Goal: Transaction & Acquisition: Book appointment/travel/reservation

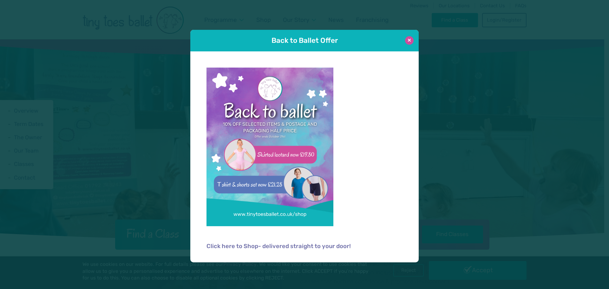
click at [409, 39] on button at bounding box center [409, 40] width 9 height 9
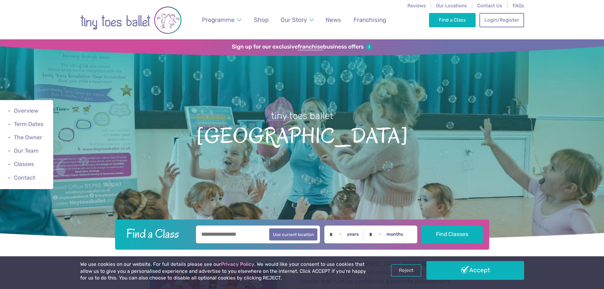
drag, startPoint x: 231, startPoint y: 236, endPoint x: 237, endPoint y: 237, distance: 5.4
click at [231, 236] on input "text" at bounding box center [258, 235] width 124 height 18
type input "*******"
click at [352, 234] on label "years" at bounding box center [353, 235] width 12 height 6
click at [346, 234] on select "* * * * * * * * * * ** ** **" at bounding box center [336, 235] width 20 height 18
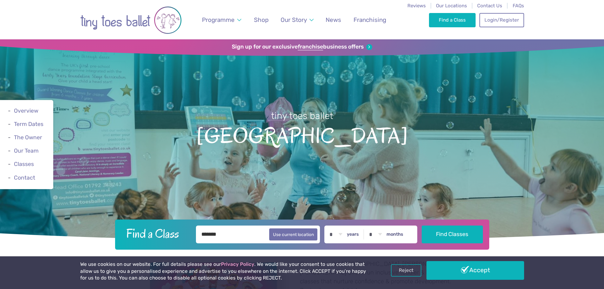
click at [337, 239] on select "* * * * * * * * * * ** ** **" at bounding box center [336, 235] width 20 height 18
select select "*"
click at [331, 226] on select "* * * * * * * * * * ** ** **" at bounding box center [336, 235] width 20 height 18
click at [381, 236] on select "* * * * * * * * * * ** **" at bounding box center [376, 235] width 20 height 18
select select "*"
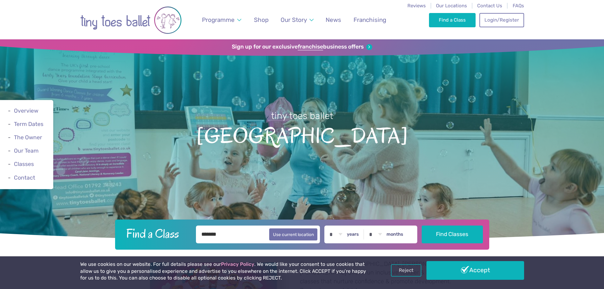
click at [371, 226] on select "* * * * * * * * * * ** **" at bounding box center [376, 235] width 20 height 18
click at [447, 232] on button "Find Classes" at bounding box center [452, 234] width 61 height 18
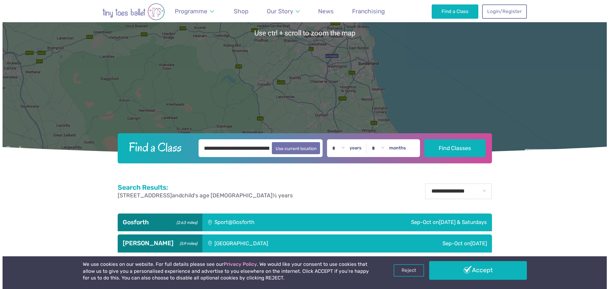
scroll to position [254, 0]
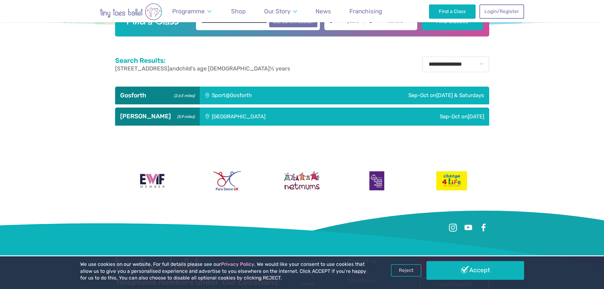
click at [258, 97] on div "Sport@Gosforth" at bounding box center [258, 96] width 116 height 18
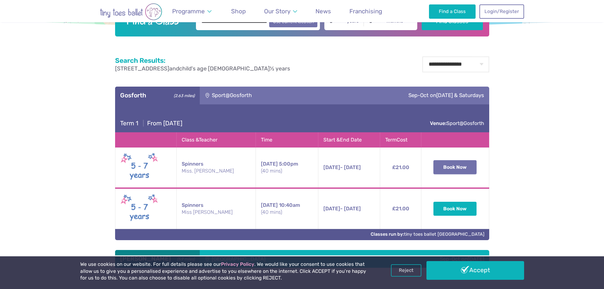
click at [442, 166] on button "Book Now" at bounding box center [455, 167] width 43 height 14
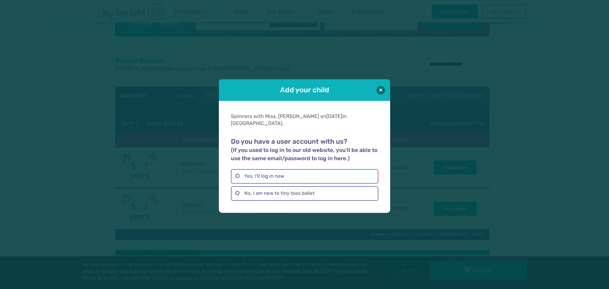
click at [306, 178] on label "Yes, I'll log in now" at bounding box center [304, 176] width 147 height 15
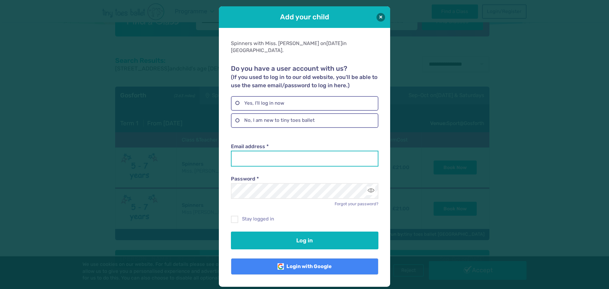
click at [278, 151] on input "Email address *" at bounding box center [304, 159] width 147 height 16
type input "**********"
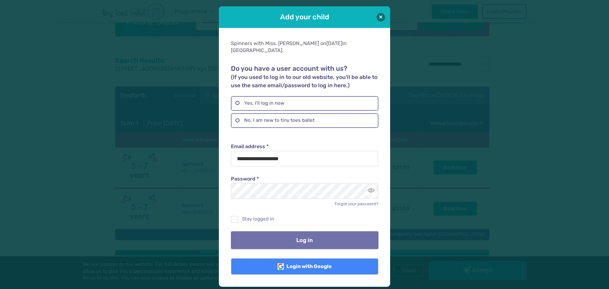
click at [318, 245] on button "Log in" at bounding box center [304, 240] width 147 height 18
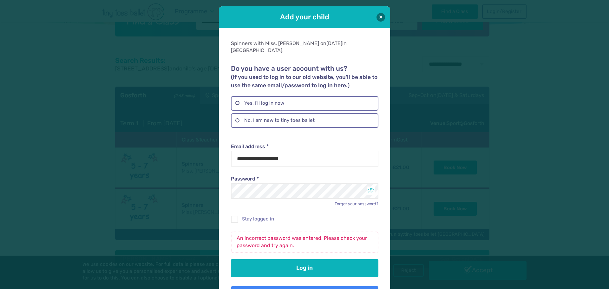
click at [371, 187] on button "Toggle password visibility" at bounding box center [371, 191] width 9 height 9
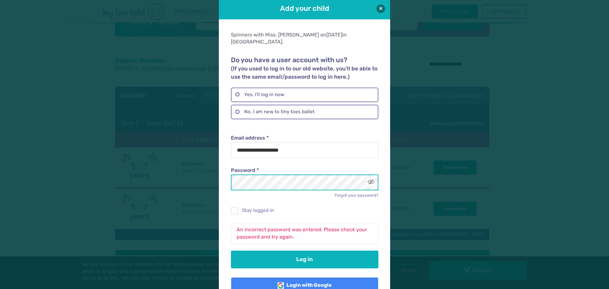
scroll to position [21, 0]
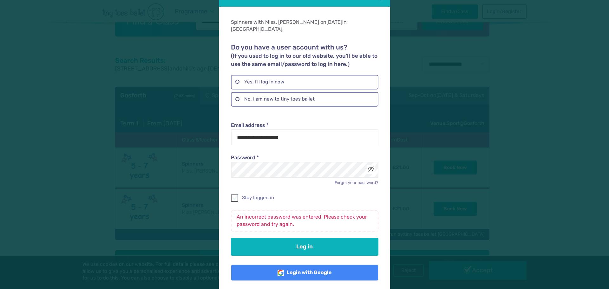
click at [235, 196] on span at bounding box center [235, 199] width 7 height 6
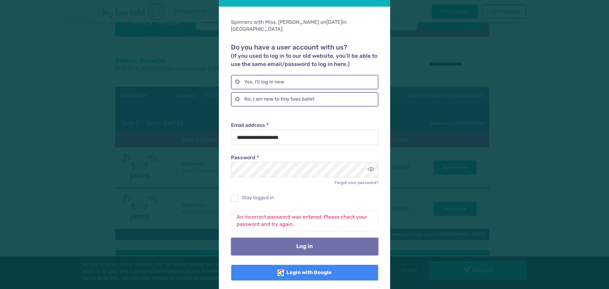
click at [317, 238] on button "Log in" at bounding box center [304, 247] width 147 height 18
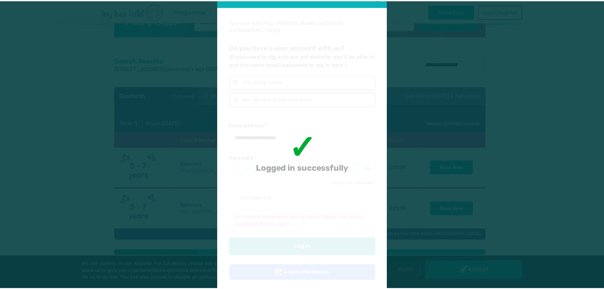
scroll to position [0, 0]
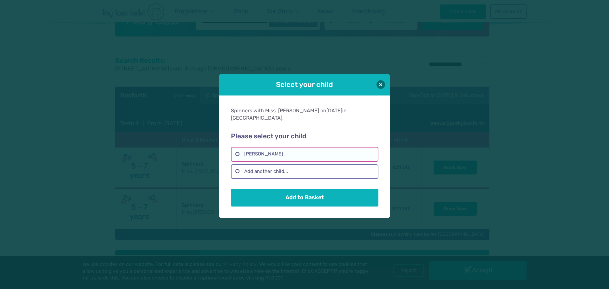
click at [271, 151] on label "Victoria Iruh" at bounding box center [304, 154] width 147 height 15
click at [330, 193] on button "Add to Basket" at bounding box center [304, 198] width 147 height 18
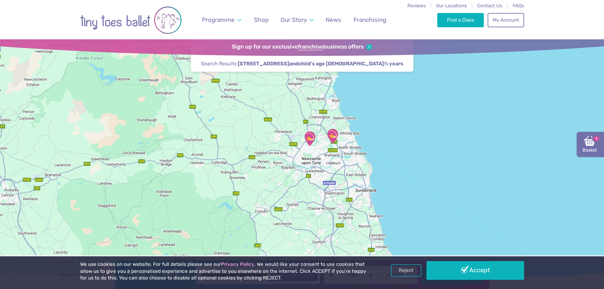
click at [588, 141] on img at bounding box center [589, 140] width 11 height 11
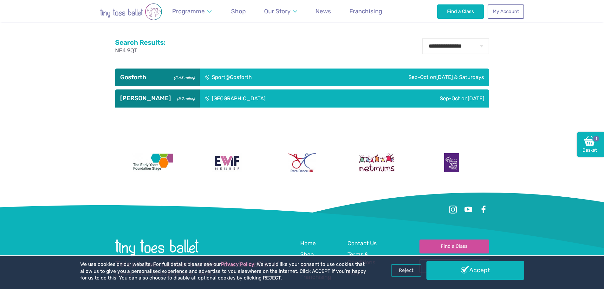
scroll to position [222, 0]
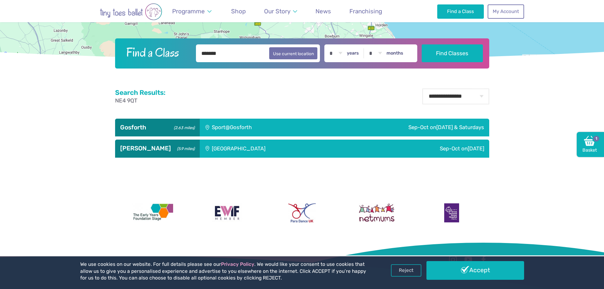
click at [294, 135] on div "Sport@Gosforth" at bounding box center [258, 128] width 116 height 18
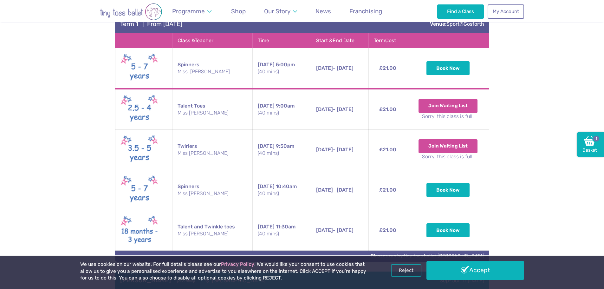
scroll to position [349, 0]
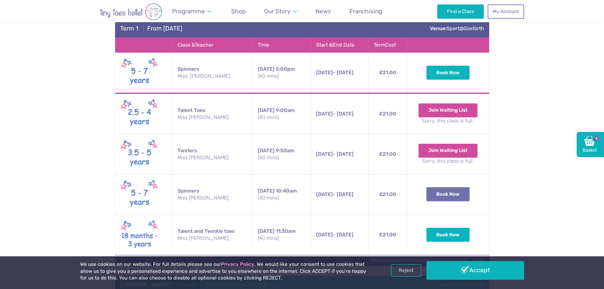
click at [451, 193] on button "Book Now" at bounding box center [448, 194] width 43 height 14
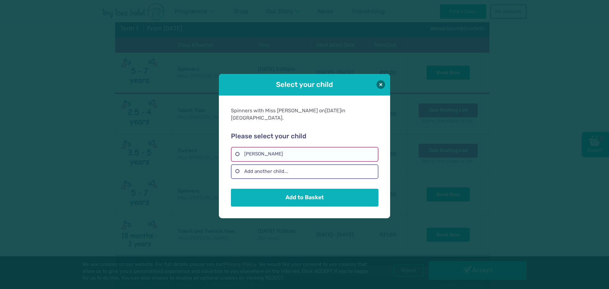
click at [305, 147] on label "[PERSON_NAME]" at bounding box center [304, 154] width 147 height 15
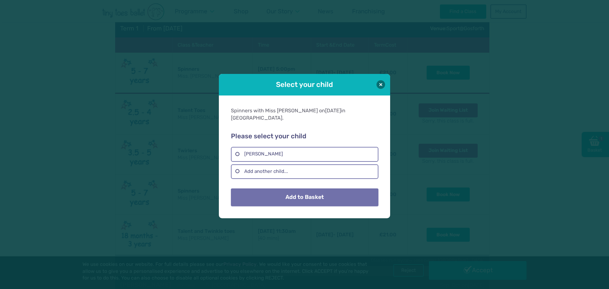
click at [311, 191] on button "Add to Basket" at bounding box center [304, 197] width 147 height 18
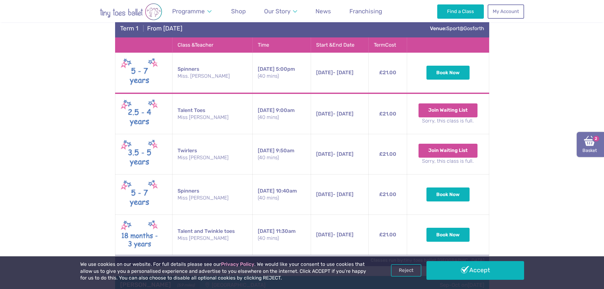
click at [588, 146] on img at bounding box center [589, 140] width 11 height 11
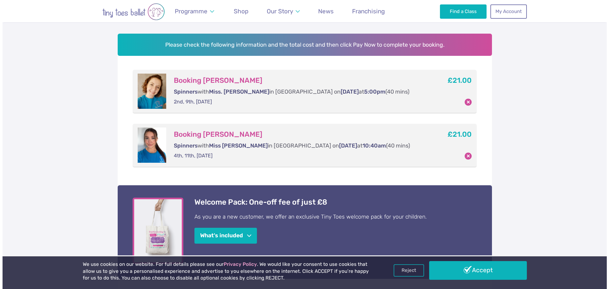
scroll to position [95, 0]
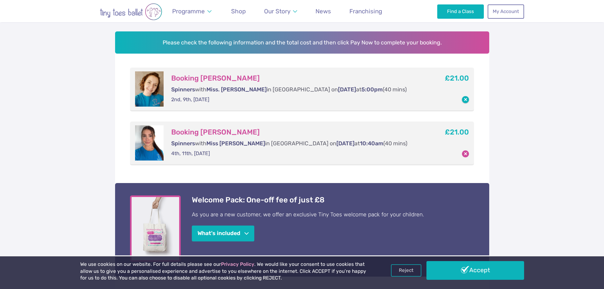
click at [466, 100] on button "button" at bounding box center [465, 99] width 7 height 7
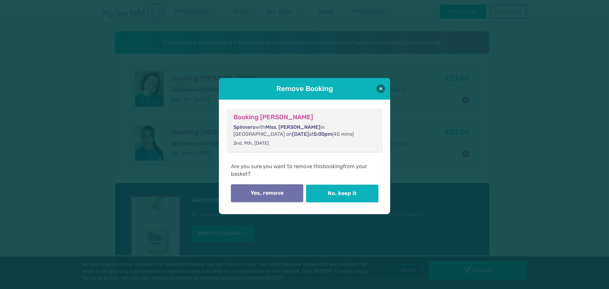
click at [280, 191] on button "Yes, remove" at bounding box center [267, 193] width 72 height 18
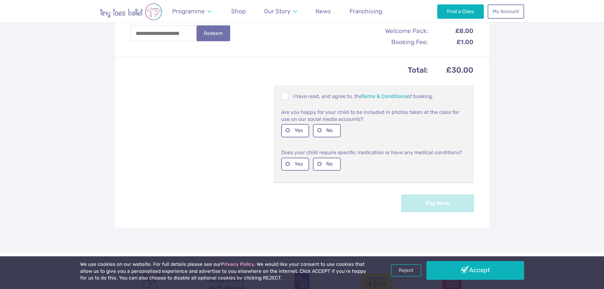
scroll to position [317, 0]
click at [281, 98] on div "I have read, and agree to, the Terms & Conditions of booking." at bounding box center [374, 96] width 190 height 13
click at [286, 99] on span at bounding box center [285, 97] width 7 height 6
click at [287, 129] on label "Yes" at bounding box center [295, 130] width 28 height 13
click at [318, 162] on label "No" at bounding box center [327, 163] width 28 height 13
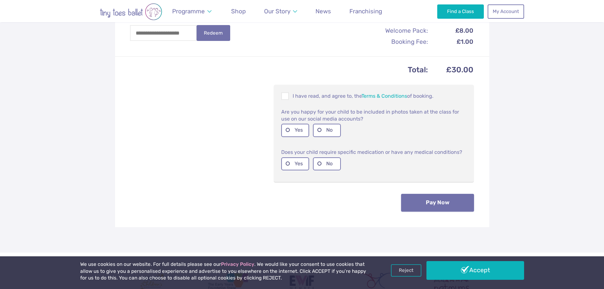
click at [442, 203] on button "Pay Now" at bounding box center [437, 203] width 73 height 18
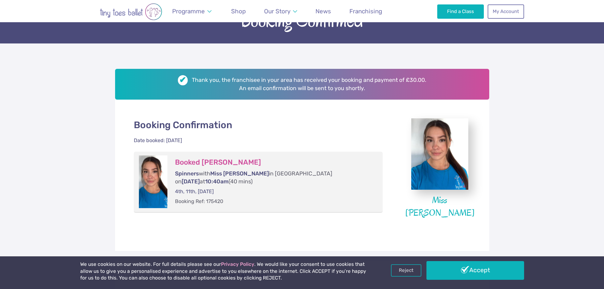
scroll to position [63, 0]
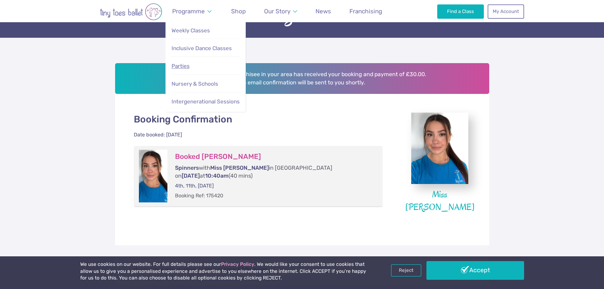
click at [182, 66] on span "Parties" at bounding box center [181, 66] width 18 height 6
